Goal: Task Accomplishment & Management: Use online tool/utility

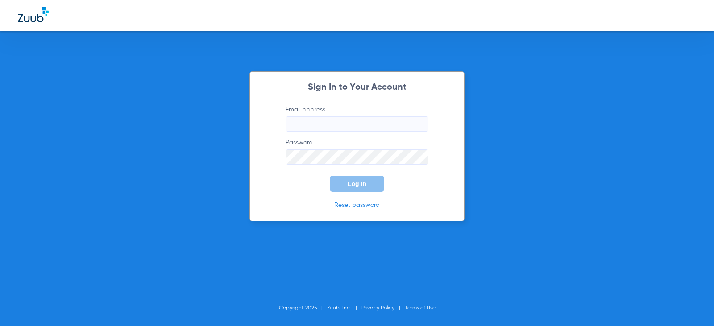
click at [336, 121] on input "Email address" at bounding box center [357, 123] width 143 height 15
type input "[EMAIL_ADDRESS][DOMAIN_NAME]"
click at [358, 181] on span "Log In" at bounding box center [357, 183] width 19 height 7
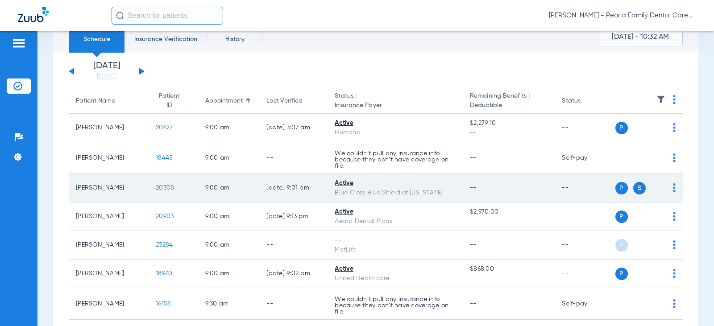
scroll to position [45, 0]
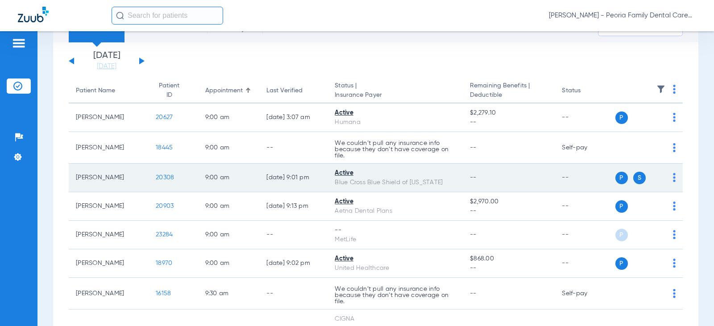
click at [156, 178] on span "20308" at bounding box center [165, 177] width 18 height 6
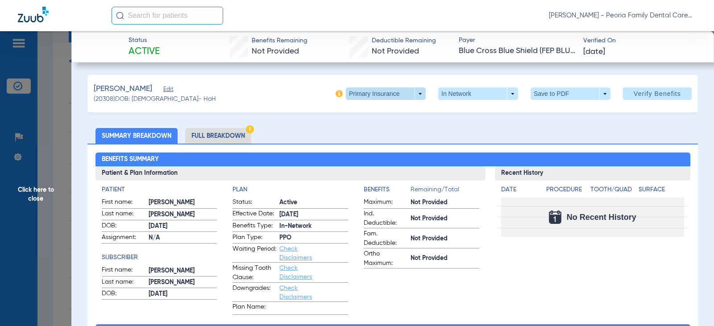
click at [396, 93] on span at bounding box center [386, 93] width 80 height 12
click at [386, 126] on span "Secondary Insurance" at bounding box center [376, 129] width 59 height 6
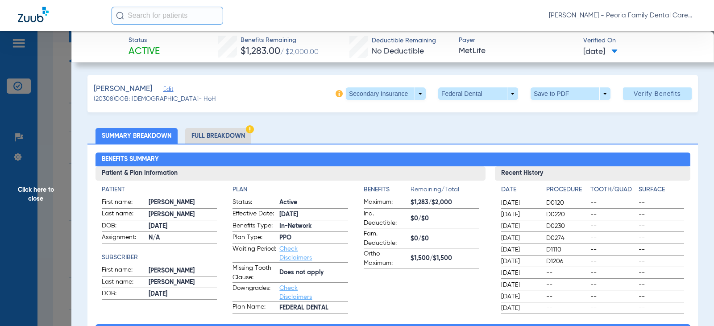
click at [224, 139] on li "Full Breakdown" at bounding box center [218, 136] width 66 height 16
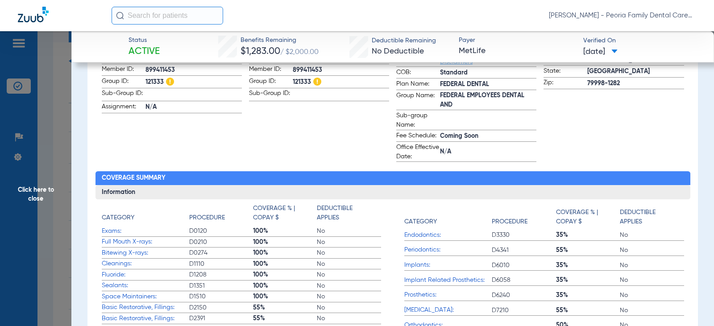
scroll to position [178, 0]
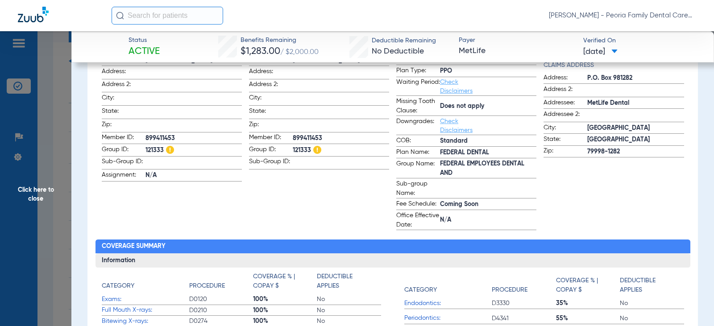
click at [37, 194] on span "Click here to close" at bounding box center [35, 194] width 71 height 326
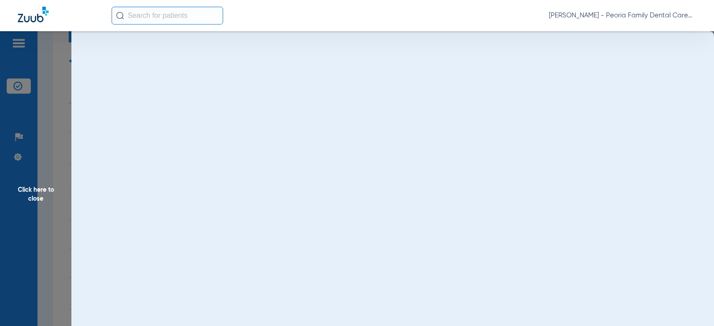
scroll to position [0, 0]
